Goal: Information Seeking & Learning: Learn about a topic

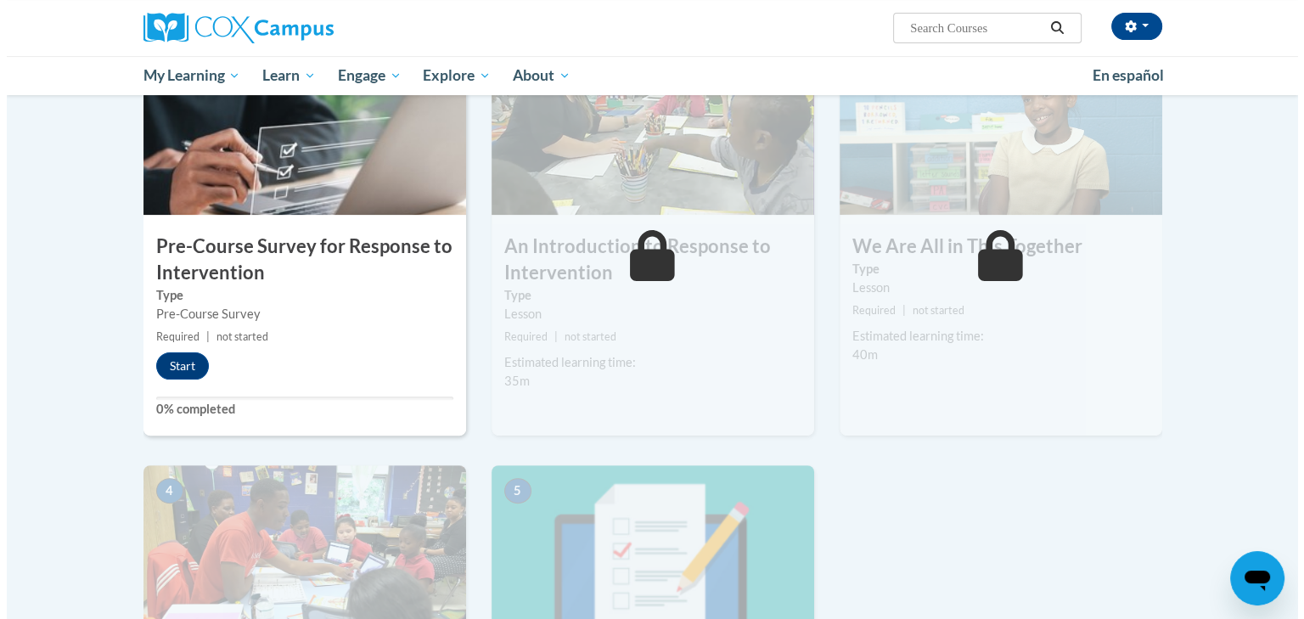
scroll to position [424, 0]
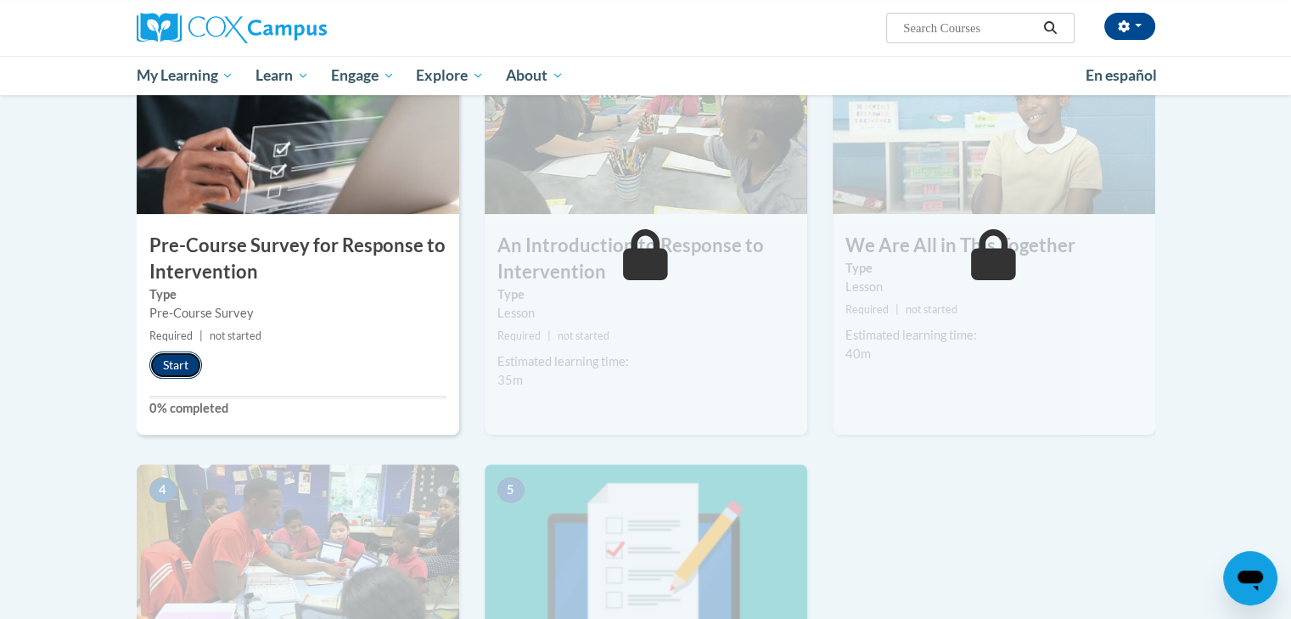
click at [178, 373] on button "Start" at bounding box center [175, 364] width 53 height 27
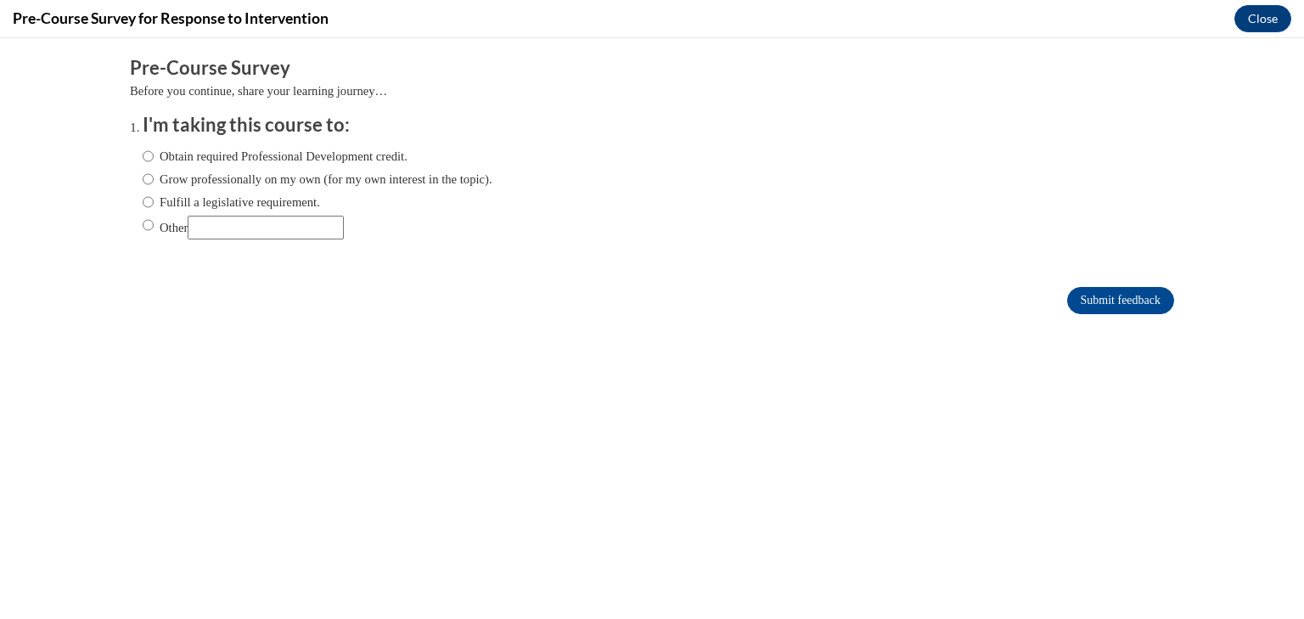
scroll to position [0, 0]
click at [143, 160] on input "Obtain required Professional Development credit." at bounding box center [148, 156] width 11 height 19
radio input "true"
click at [1109, 303] on input "Submit feedback" at bounding box center [1120, 300] width 107 height 27
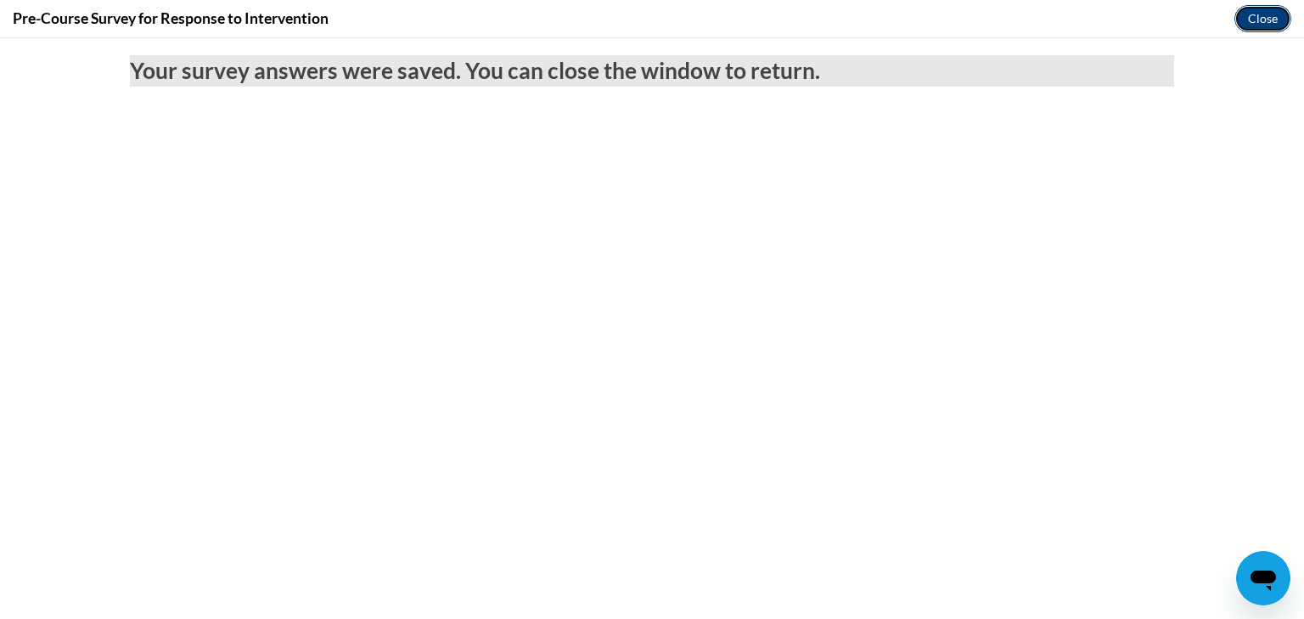
click at [1278, 20] on button "Close" at bounding box center [1262, 18] width 57 height 27
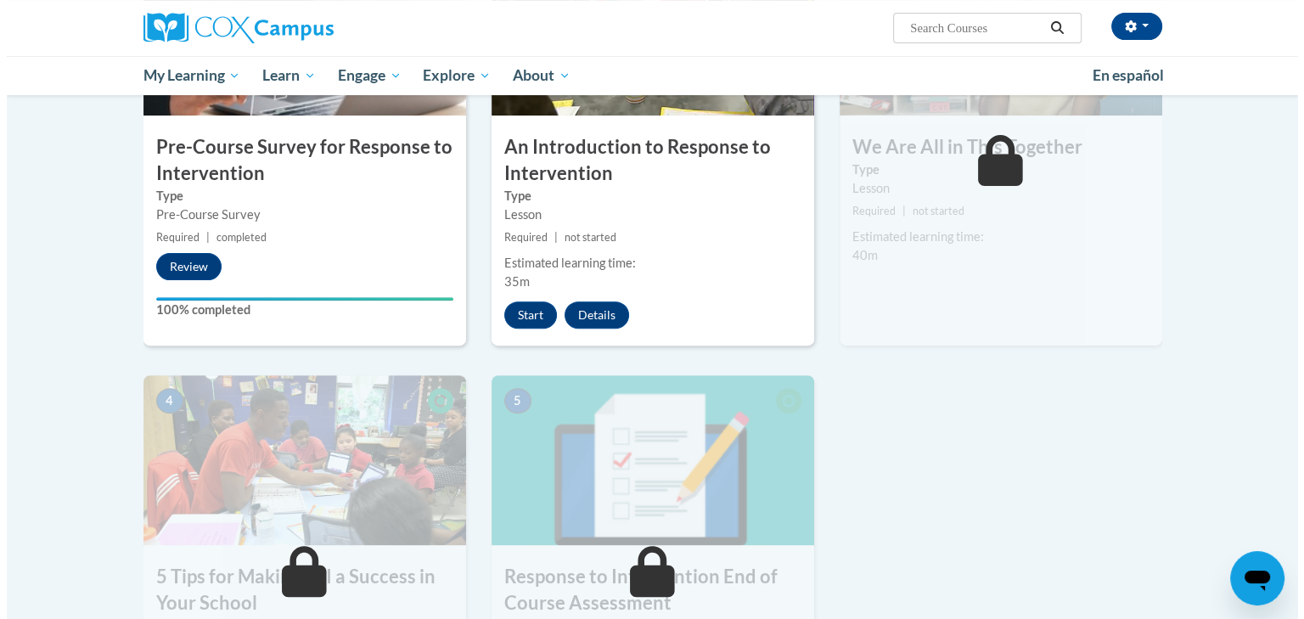
scroll to position [509, 0]
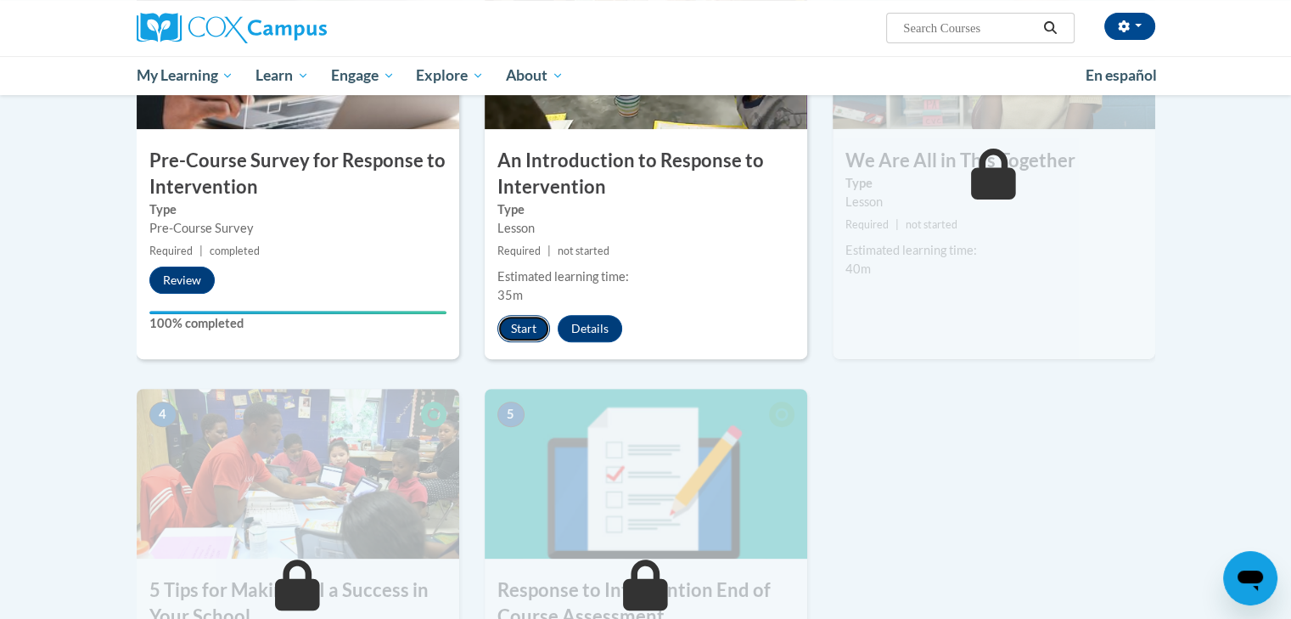
click at [531, 327] on button "Start" at bounding box center [523, 328] width 53 height 27
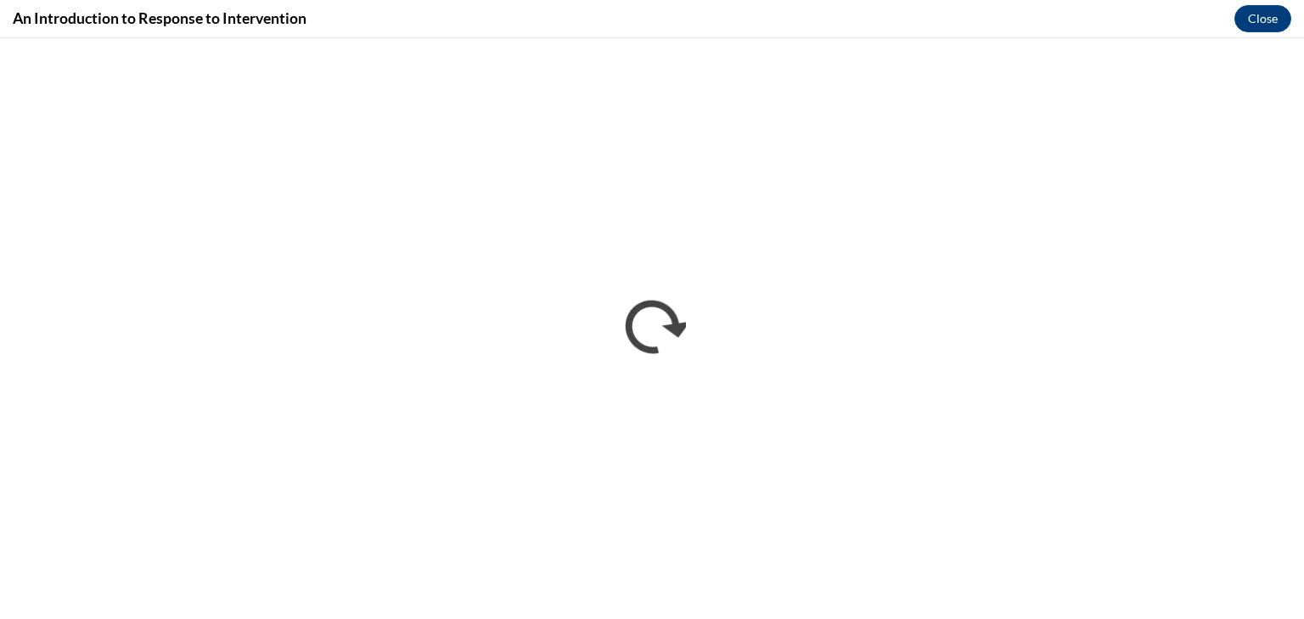
scroll to position [0, 0]
